Goal: Information Seeking & Learning: Learn about a topic

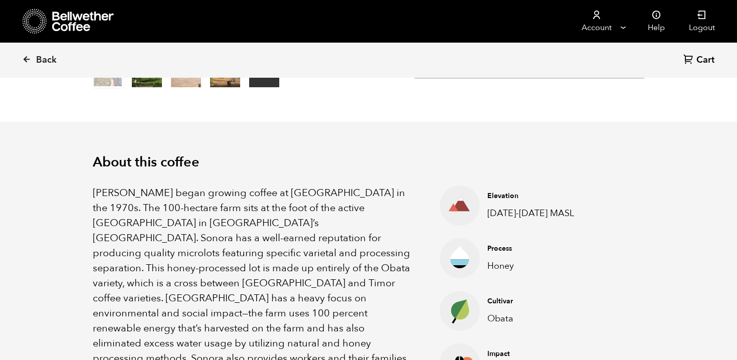
scroll to position [436, 534]
click at [29, 57] on icon at bounding box center [26, 59] width 9 height 9
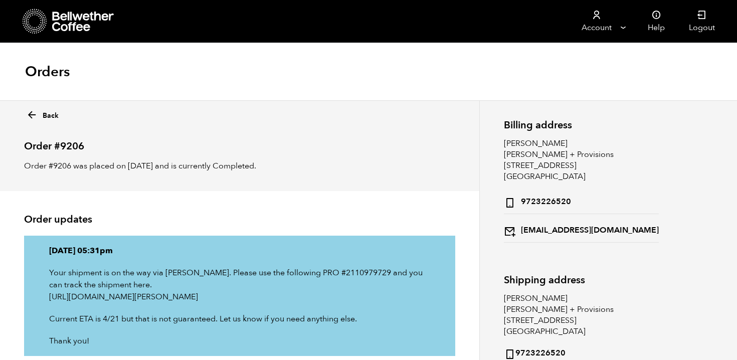
click at [33, 117] on icon at bounding box center [32, 115] width 12 height 12
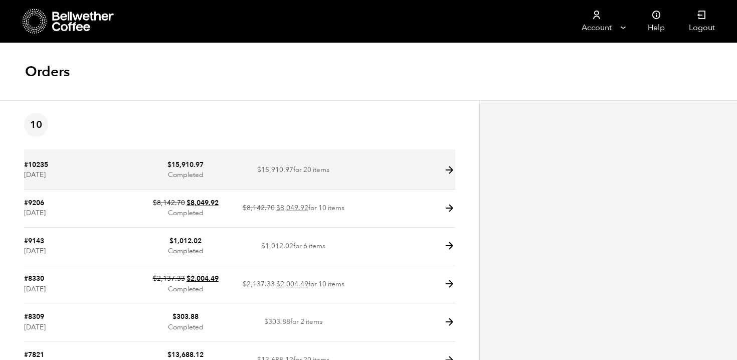
click at [450, 173] on icon at bounding box center [450, 170] width 12 height 12
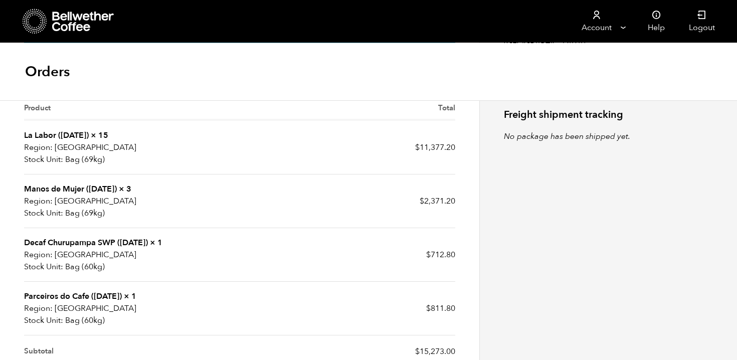
scroll to position [313, 0]
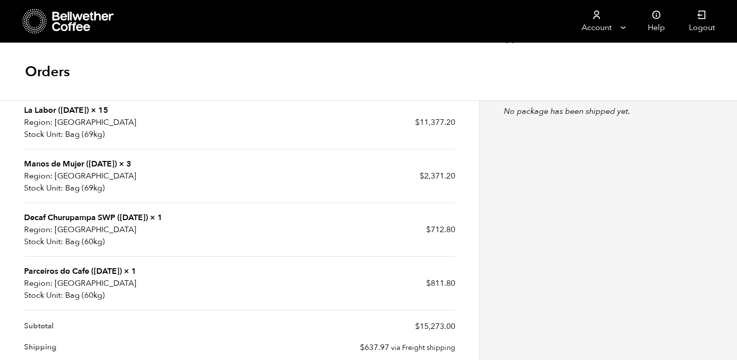
click at [59, 111] on link "La Labor (JUL 24)" at bounding box center [56, 110] width 65 height 11
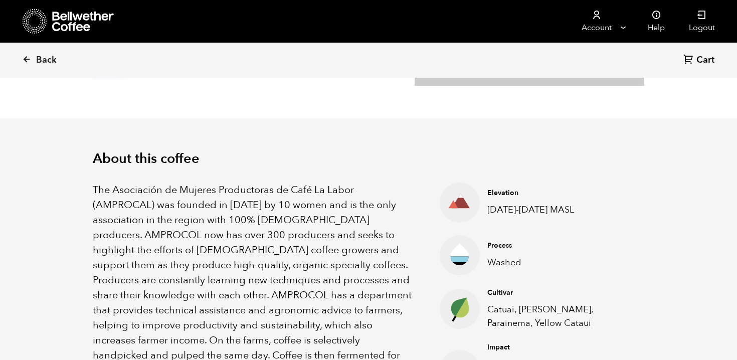
scroll to position [293, 0]
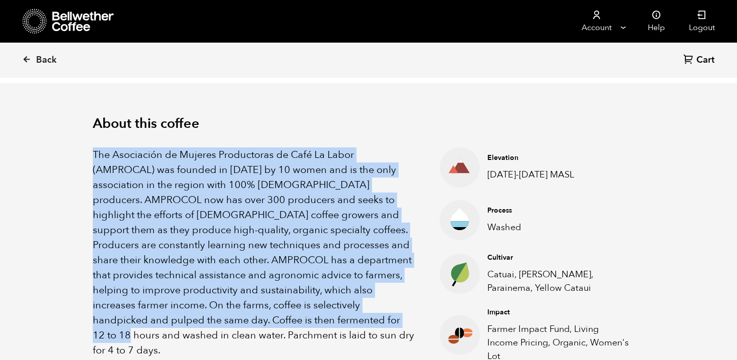
drag, startPoint x: 93, startPoint y: 153, endPoint x: 343, endPoint y: 315, distance: 298.7
click at [343, 315] on p "The Asociación de Mujeres Productoras de Café La Labor (AMPROCAL) was founded i…" at bounding box center [254, 252] width 322 height 211
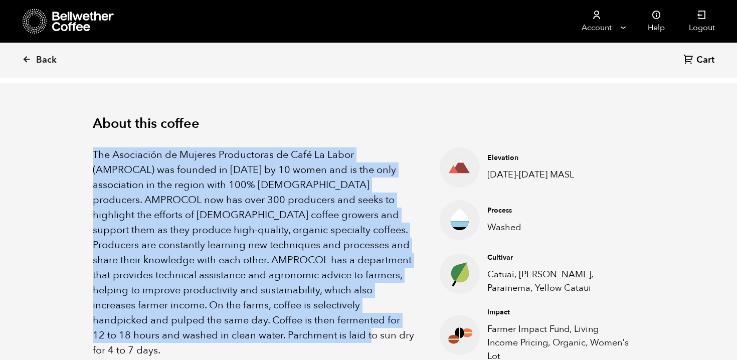
drag, startPoint x: 289, startPoint y: 337, endPoint x: 88, endPoint y: 149, distance: 274.9
copy p "The Asociación de Mujeres Productoras de Café La Labor (AMPROCAL) was founded i…"
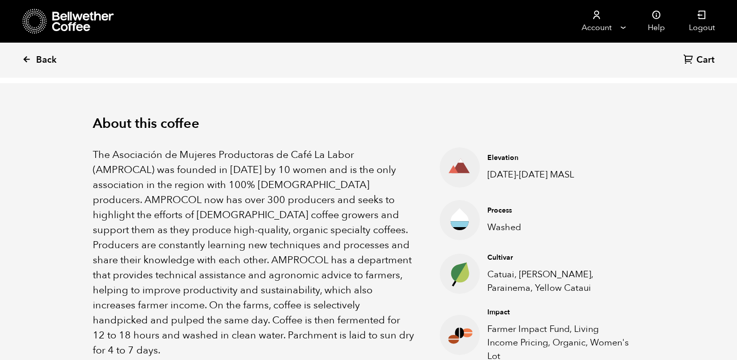
click at [28, 67] on link "Back" at bounding box center [53, 60] width 62 height 34
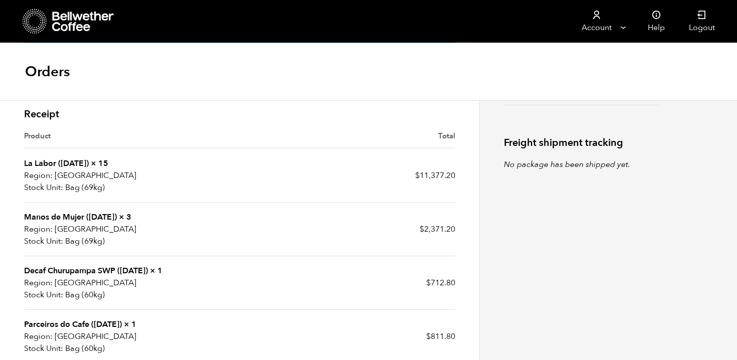
scroll to position [261, 0]
click at [89, 322] on link "Parceiros do Cafe ([DATE])" at bounding box center [73, 323] width 98 height 11
click at [120, 322] on link "Parceiros do Cafe ([DATE])" at bounding box center [73, 323] width 98 height 11
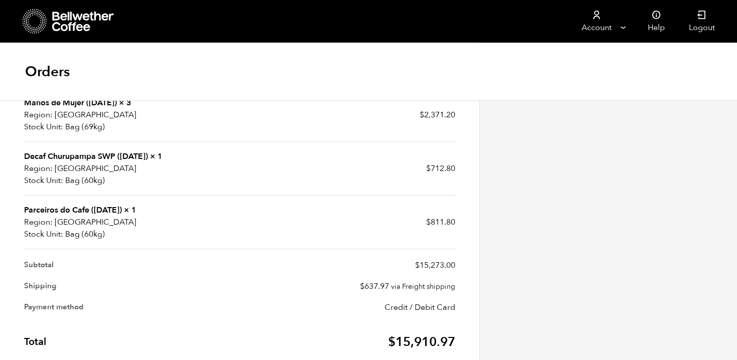
scroll to position [371, 0]
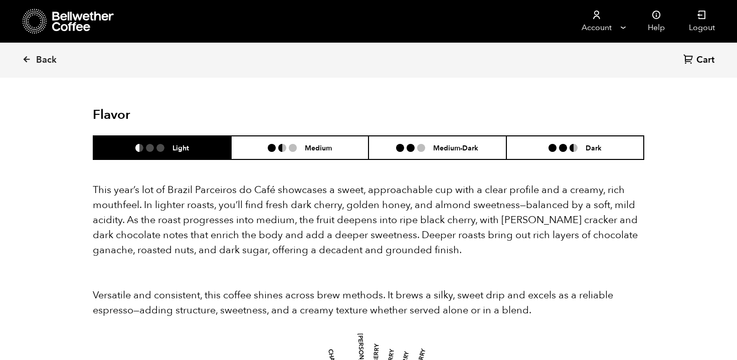
scroll to position [877, 0]
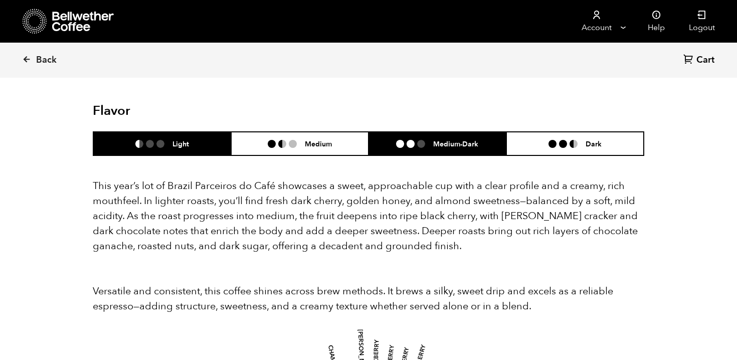
click at [470, 139] on h6 "Medium-Dark" at bounding box center [455, 143] width 45 height 9
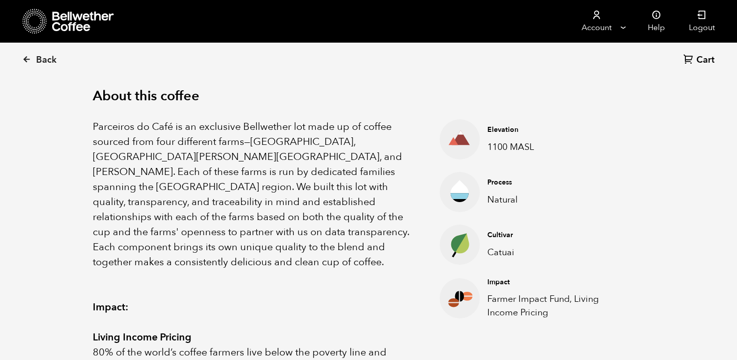
scroll to position [0, 0]
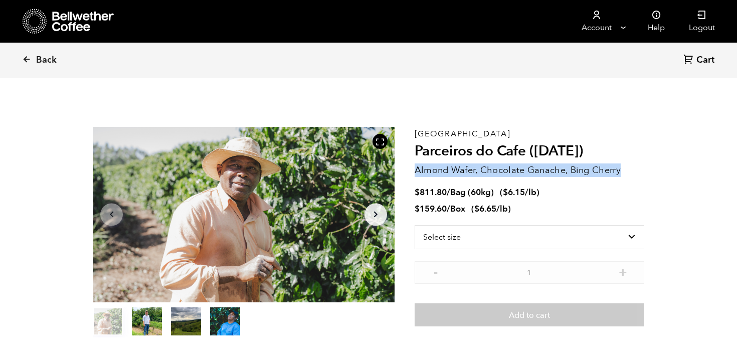
drag, startPoint x: 415, startPoint y: 171, endPoint x: 621, endPoint y: 177, distance: 205.7
click at [621, 177] on div "Brazil Parceiros do Cafe ([DATE]) Almond Wafer, Chocolate Ganache, Bing Cherry …" at bounding box center [530, 232] width 230 height 211
copy div "Almond Wafer, Chocolate Ganache, Bing Cherry"
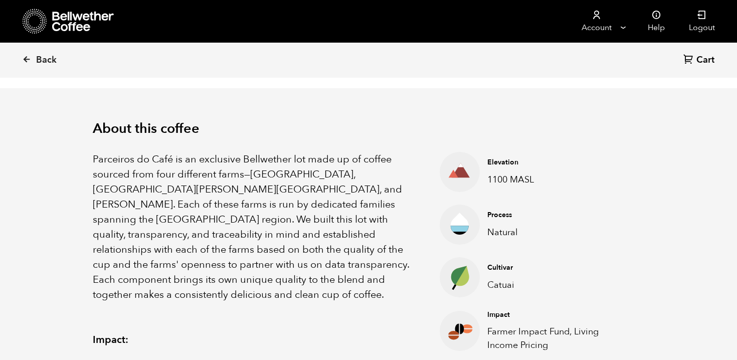
scroll to position [280, 0]
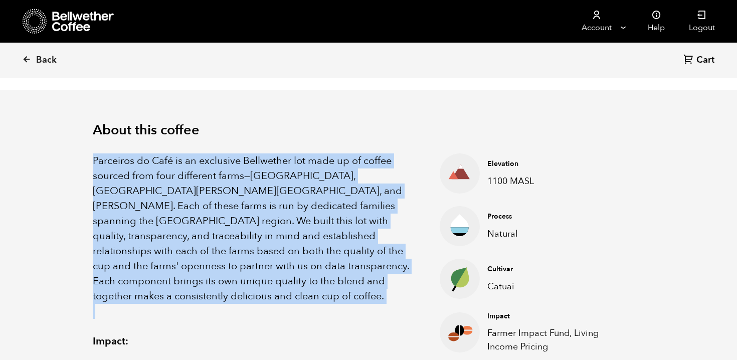
drag, startPoint x: 83, startPoint y: 154, endPoint x: 402, endPoint y: 289, distance: 346.2
copy p "Parceiros do Café is an exclusive Bellwether lot made up of coffee sourced from…"
